Goal: Transaction & Acquisition: Purchase product/service

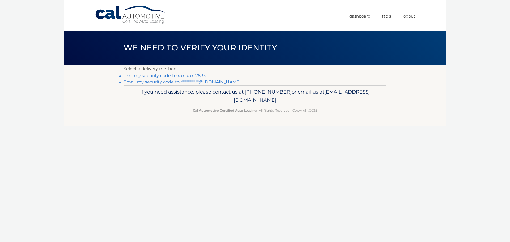
click at [175, 74] on link "Text my security code to xxx-xxx-7833" at bounding box center [164, 75] width 82 height 5
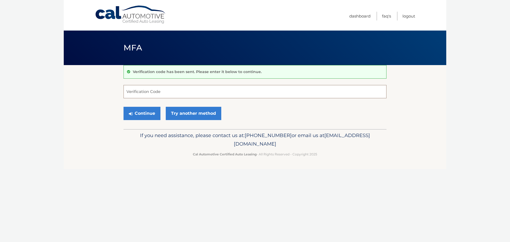
click at [164, 93] on input "Verification Code" at bounding box center [254, 91] width 263 height 13
type input "304690"
click at [144, 116] on button "Continue" at bounding box center [141, 113] width 37 height 13
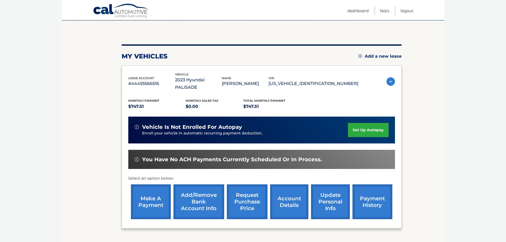
scroll to position [53, 0]
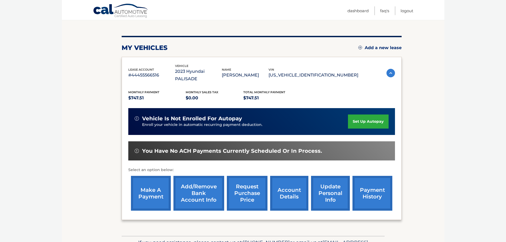
click at [148, 194] on link "make a payment" at bounding box center [151, 193] width 40 height 35
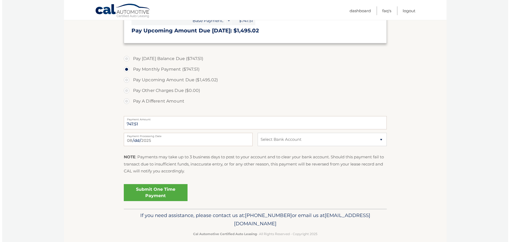
scroll to position [159, 0]
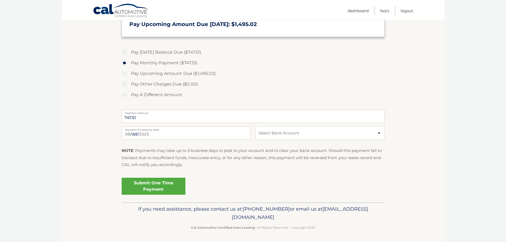
click at [144, 190] on link "Submit One Time Payment" at bounding box center [154, 186] width 64 height 17
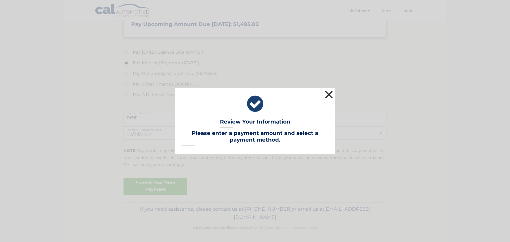
click at [330, 96] on button "×" at bounding box center [328, 94] width 11 height 11
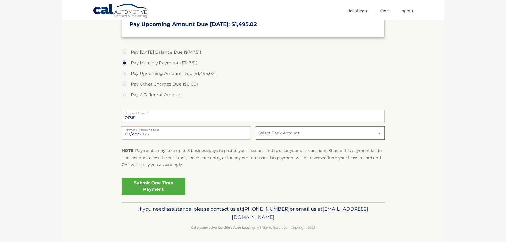
click at [339, 133] on select "Select Bank Account Checking JPMORGAN CHASE BANK, NA *****3850 Checking BANK OF…" at bounding box center [319, 132] width 129 height 13
select select "OTRhZDJjMjMtNmE1Yi00OTY5LWEyMTEtZjVhMTdjMDBhMmU2"
click at [255, 126] on select "Select Bank Account Checking JPMORGAN CHASE BANK, NA *****3850 Checking BANK OF…" at bounding box center [319, 132] width 129 height 13
click at [155, 183] on link "Submit One Time Payment" at bounding box center [154, 186] width 64 height 17
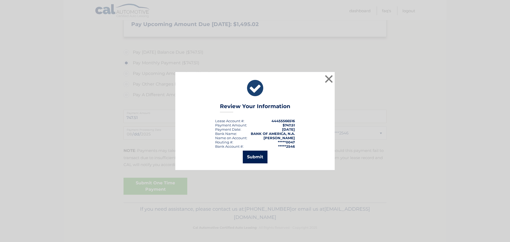
click at [259, 159] on button "Submit" at bounding box center [255, 157] width 25 height 13
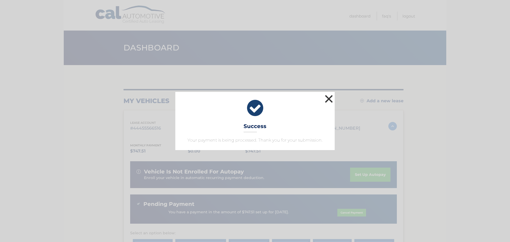
click at [329, 103] on button "×" at bounding box center [328, 98] width 11 height 11
